Goal: Transaction & Acquisition: Purchase product/service

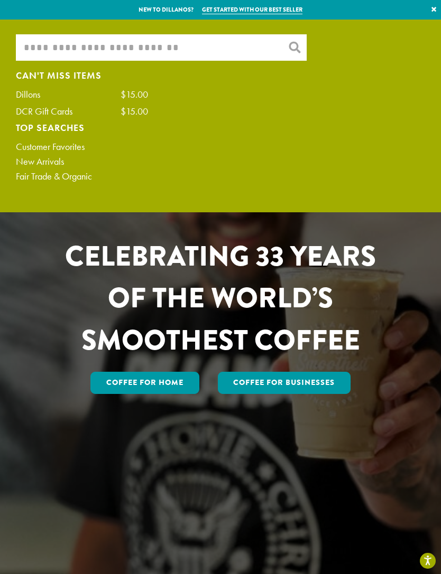
click at [231, 46] on input "What are you searching for?" at bounding box center [161, 47] width 291 height 26
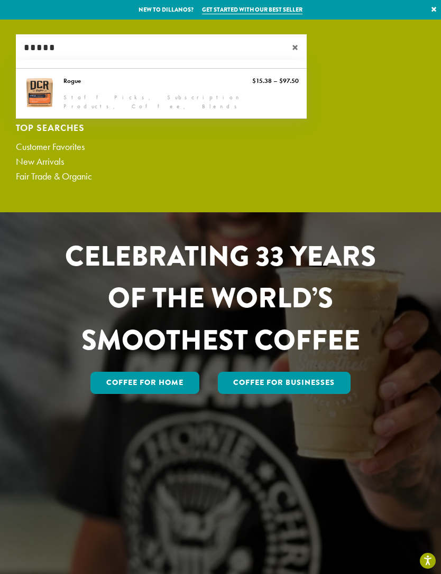
type input "*****"
click at [79, 88] on link "Rogue" at bounding box center [161, 94] width 291 height 50
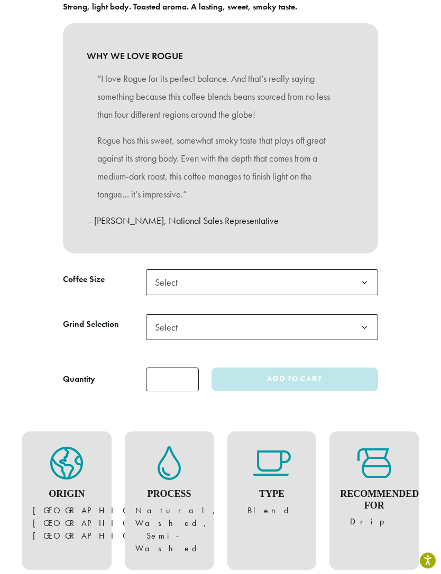
click at [367, 277] on b at bounding box center [364, 283] width 26 height 26
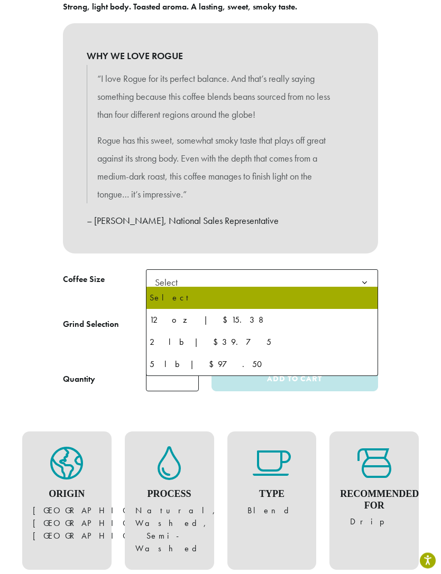
scroll to position [511, 0]
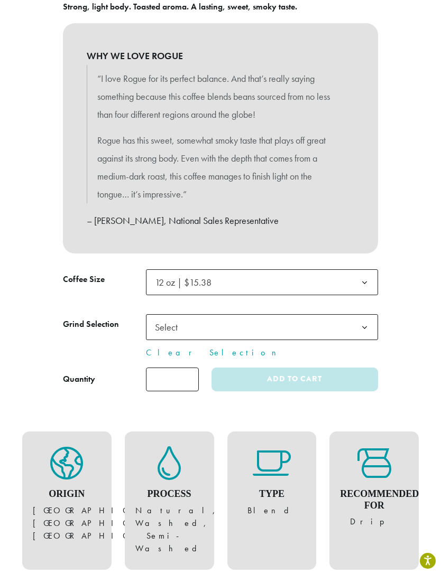
click at [368, 278] on b at bounding box center [364, 283] width 26 height 26
click at [369, 328] on b at bounding box center [364, 328] width 26 height 26
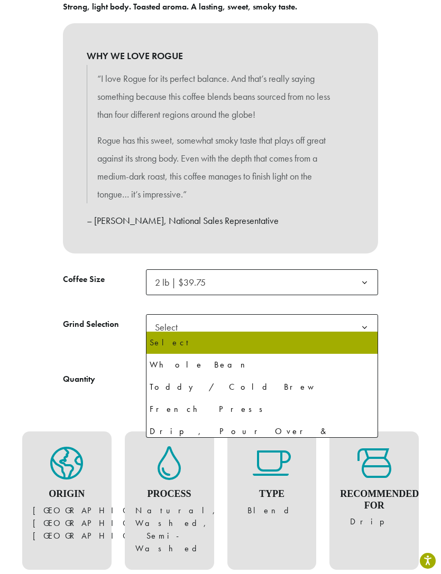
select select "**********"
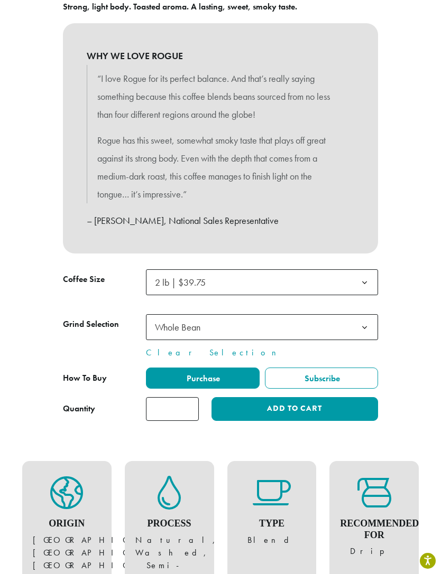
click at [344, 407] on button "Add to cart" at bounding box center [294, 409] width 166 height 24
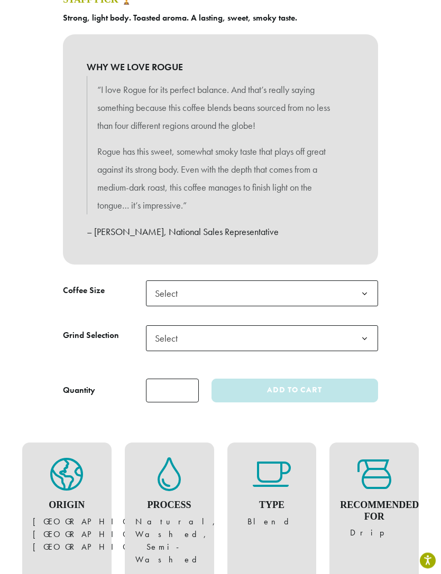
scroll to position [506, 0]
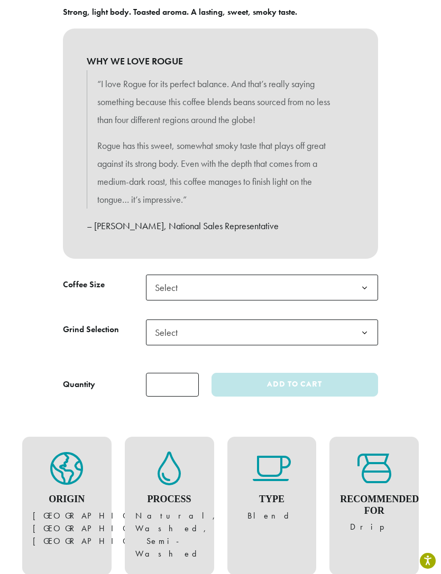
click at [364, 281] on b at bounding box center [364, 288] width 26 height 26
click at [362, 320] on b at bounding box center [364, 333] width 26 height 26
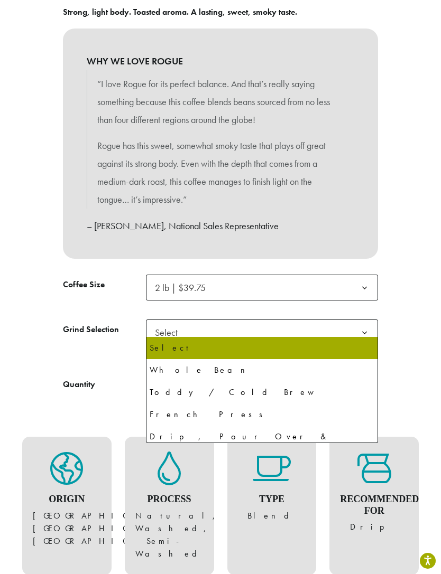
select select "**********"
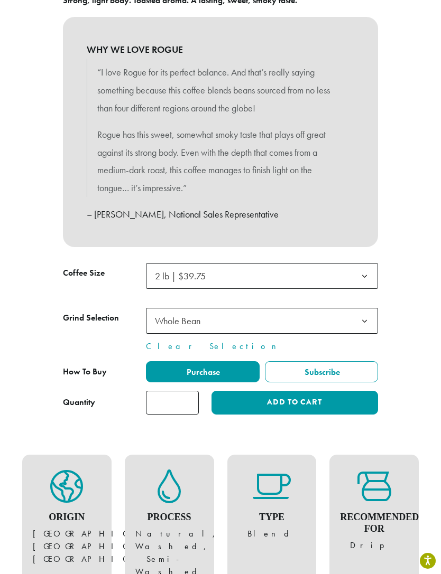
click at [340, 394] on button "Add to cart" at bounding box center [294, 403] width 166 height 24
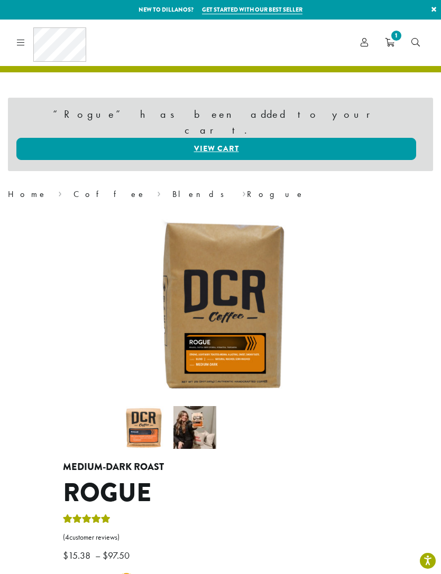
click at [394, 45] on icon "1" at bounding box center [390, 42] width 10 height 8
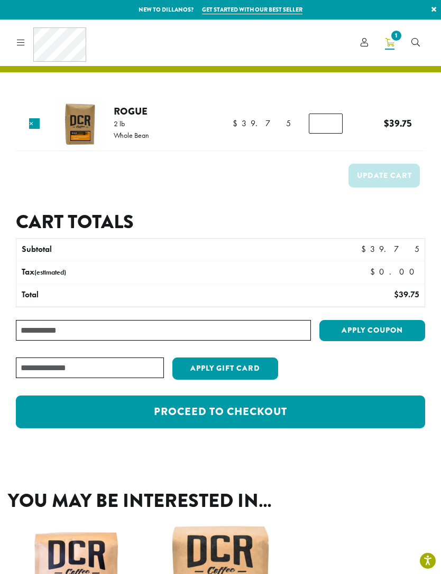
scroll to position [17, 0]
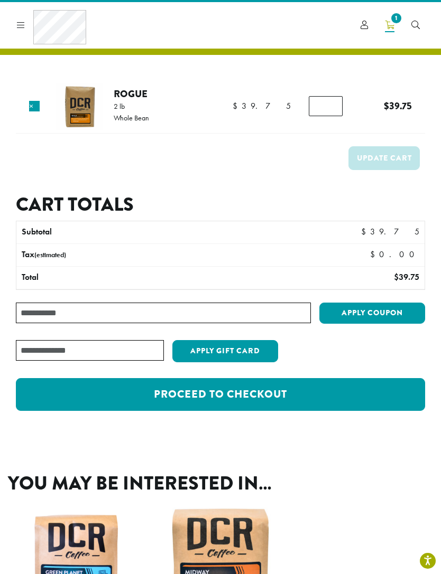
click at [344, 398] on link "Proceed to checkout" at bounding box center [220, 394] width 409 height 33
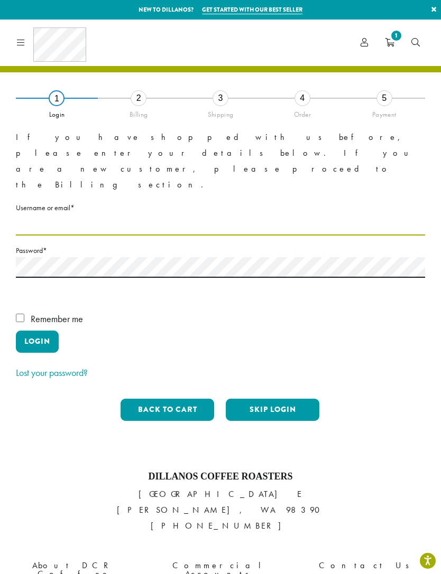
type input "**********"
click at [37, 331] on button "Login" at bounding box center [37, 342] width 43 height 22
click at [55, 331] on button "Login" at bounding box center [37, 342] width 43 height 22
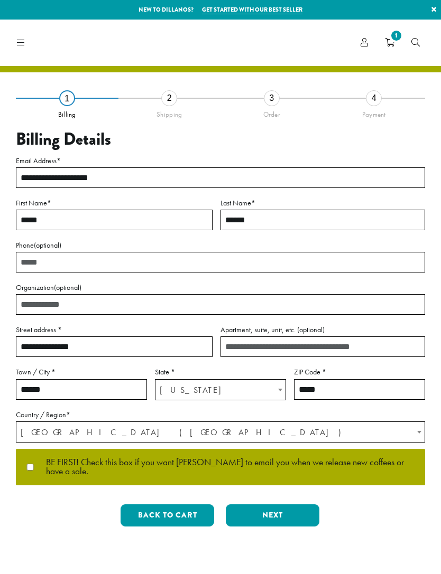
select select "**"
click at [294, 505] on button "Next" at bounding box center [273, 516] width 94 height 22
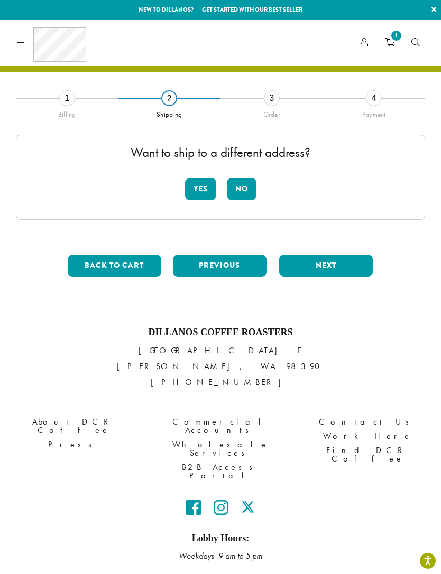
click at [243, 187] on button "No" at bounding box center [242, 189] width 30 height 22
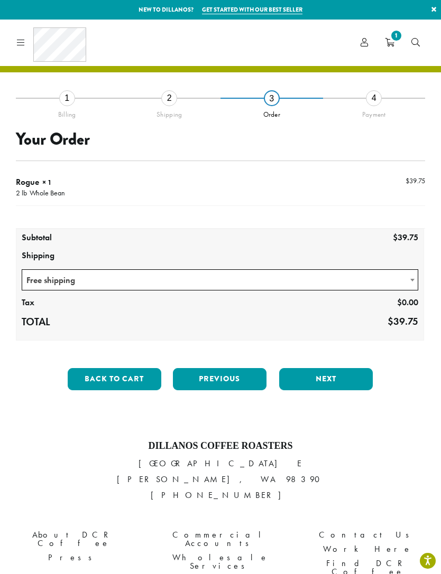
click at [348, 373] on button "Next" at bounding box center [326, 379] width 94 height 22
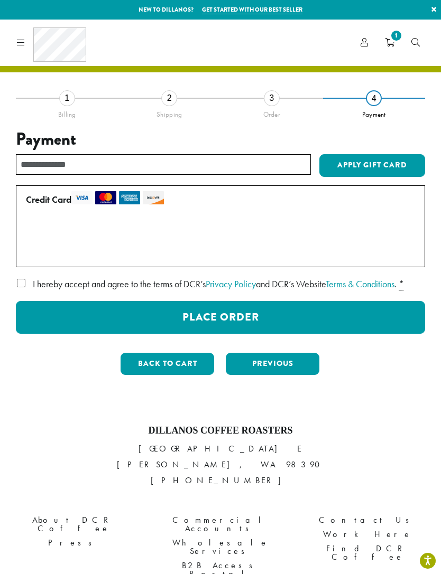
click at [17, 287] on label "I hereby accept and agree to the terms of DCR’s Privacy Policy and DCR’s Websit…" at bounding box center [220, 284] width 409 height 17
click at [369, 316] on button "Place Order" at bounding box center [220, 317] width 409 height 33
